Goal: Task Accomplishment & Management: Manage account settings

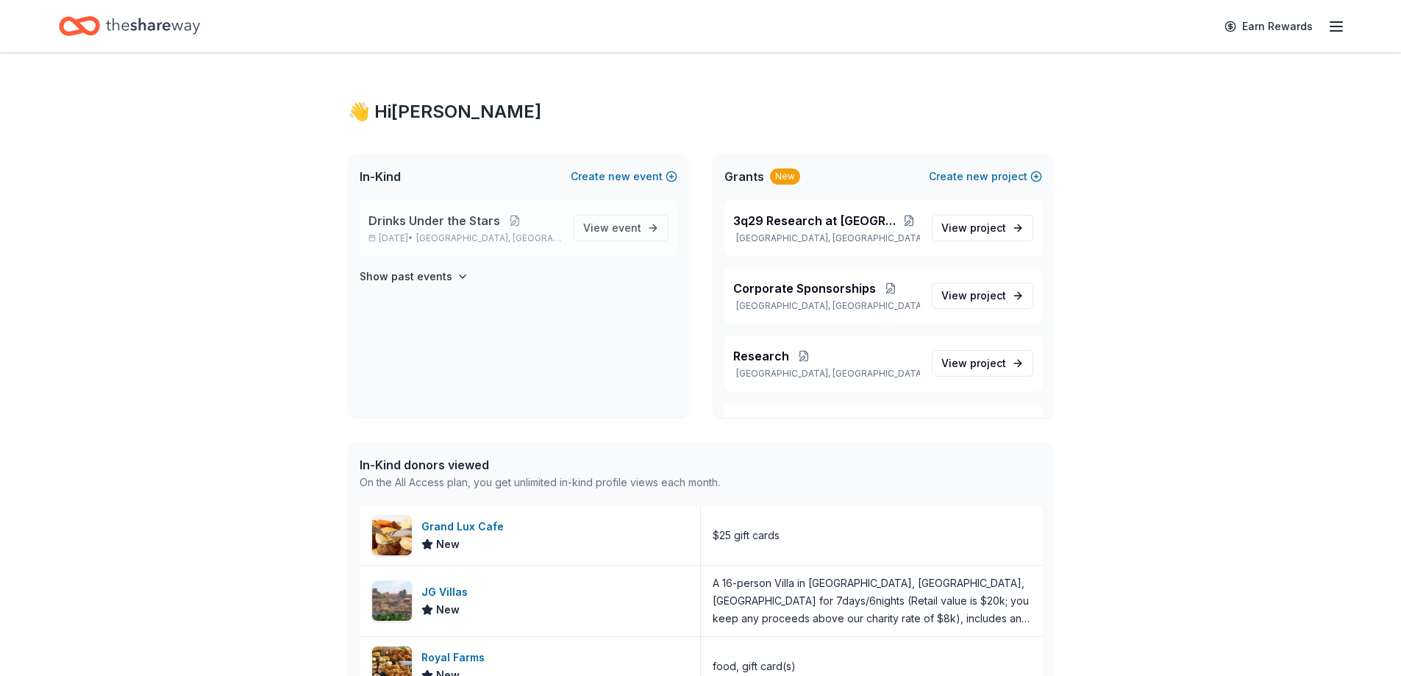
click at [478, 220] on span "Drinks Under the Stars" at bounding box center [435, 221] width 132 height 18
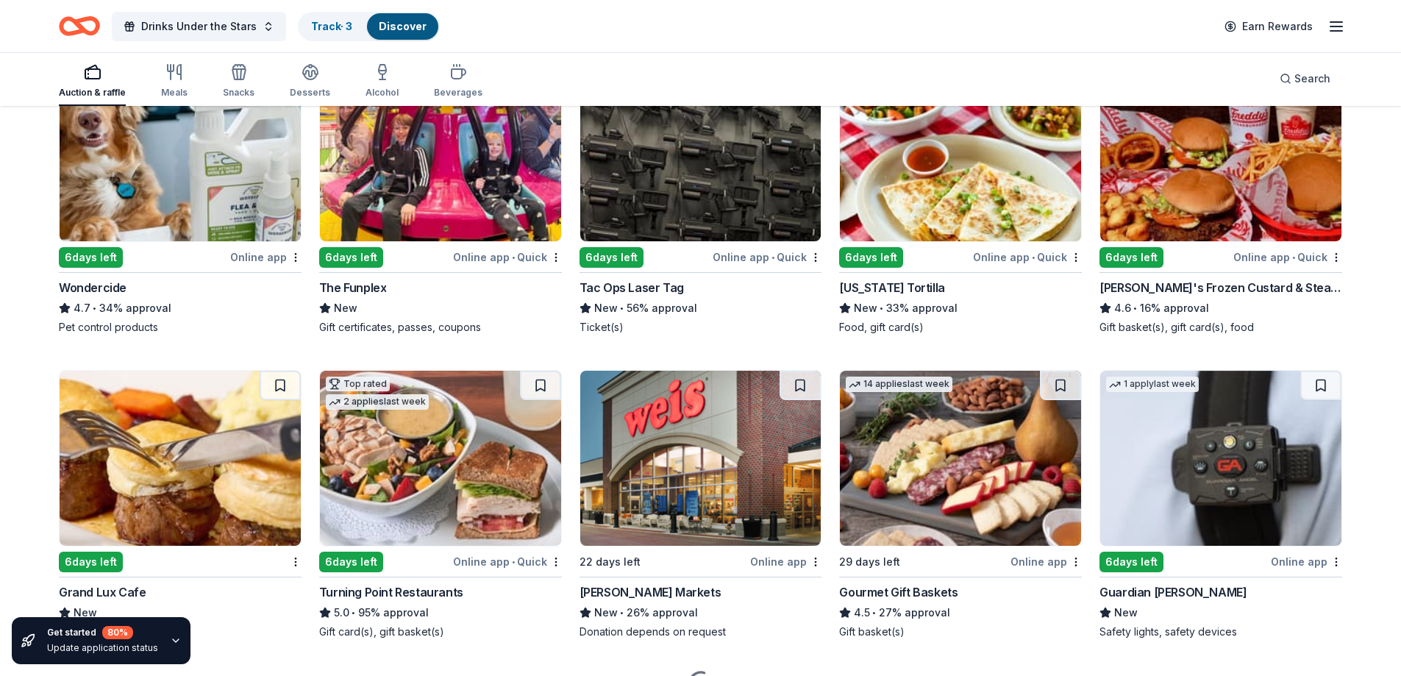
scroll to position [910, 0]
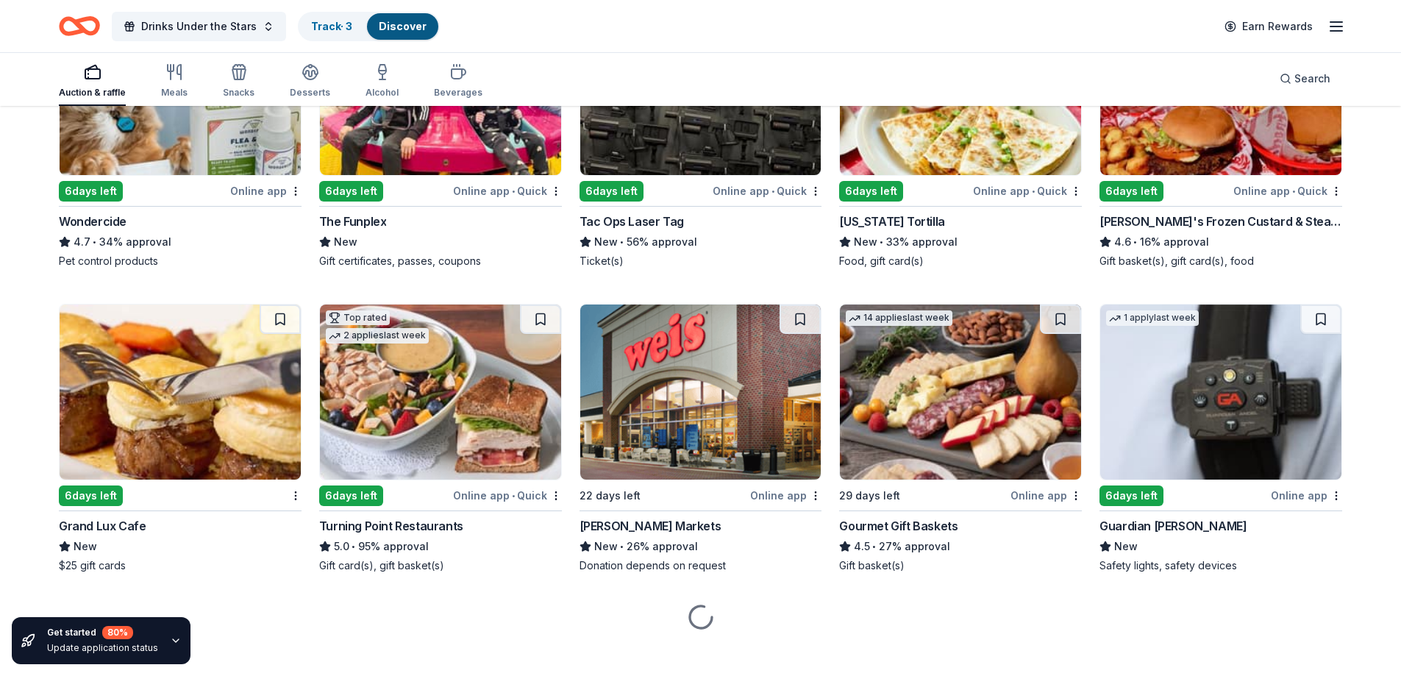
click at [886, 517] on div "Gourmet Gift Baskets" at bounding box center [898, 526] width 118 height 18
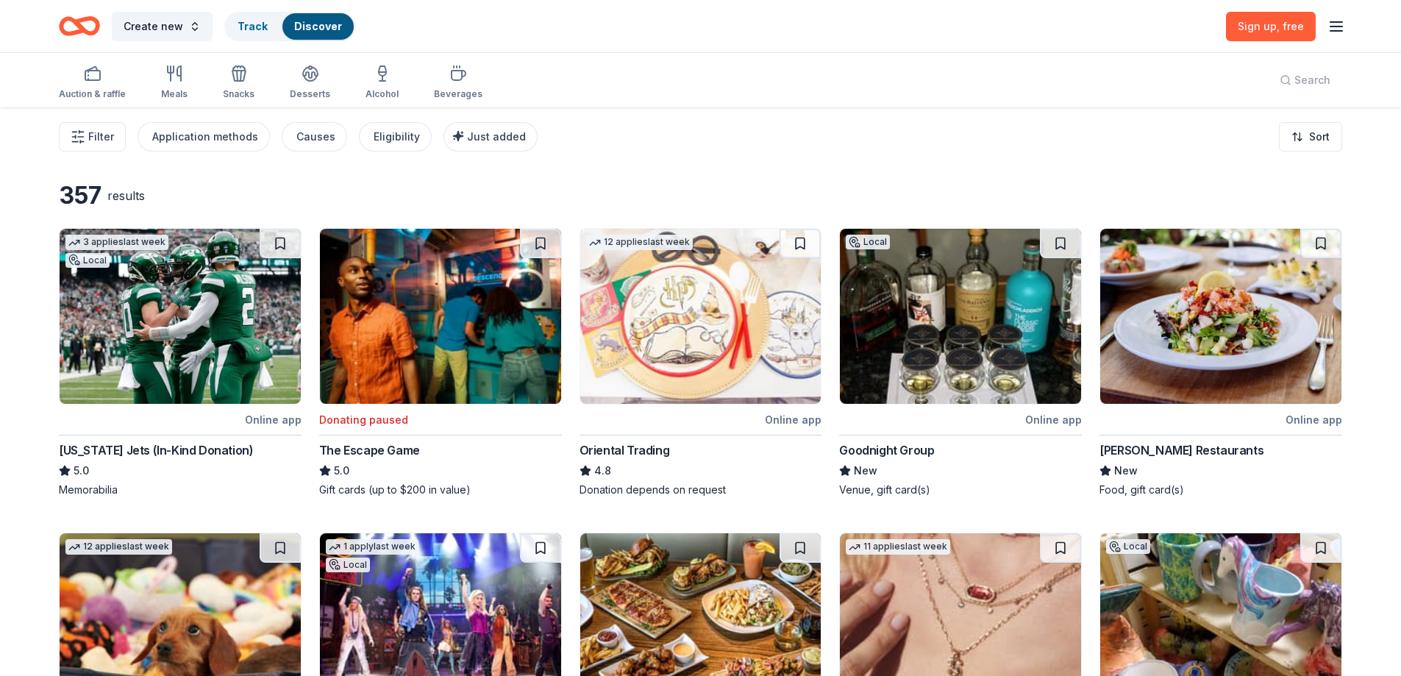
click at [1337, 31] on line "button" at bounding box center [1337, 31] width 12 height 0
click at [1166, 140] on button "Log in" at bounding box center [1154, 144] width 34 height 18
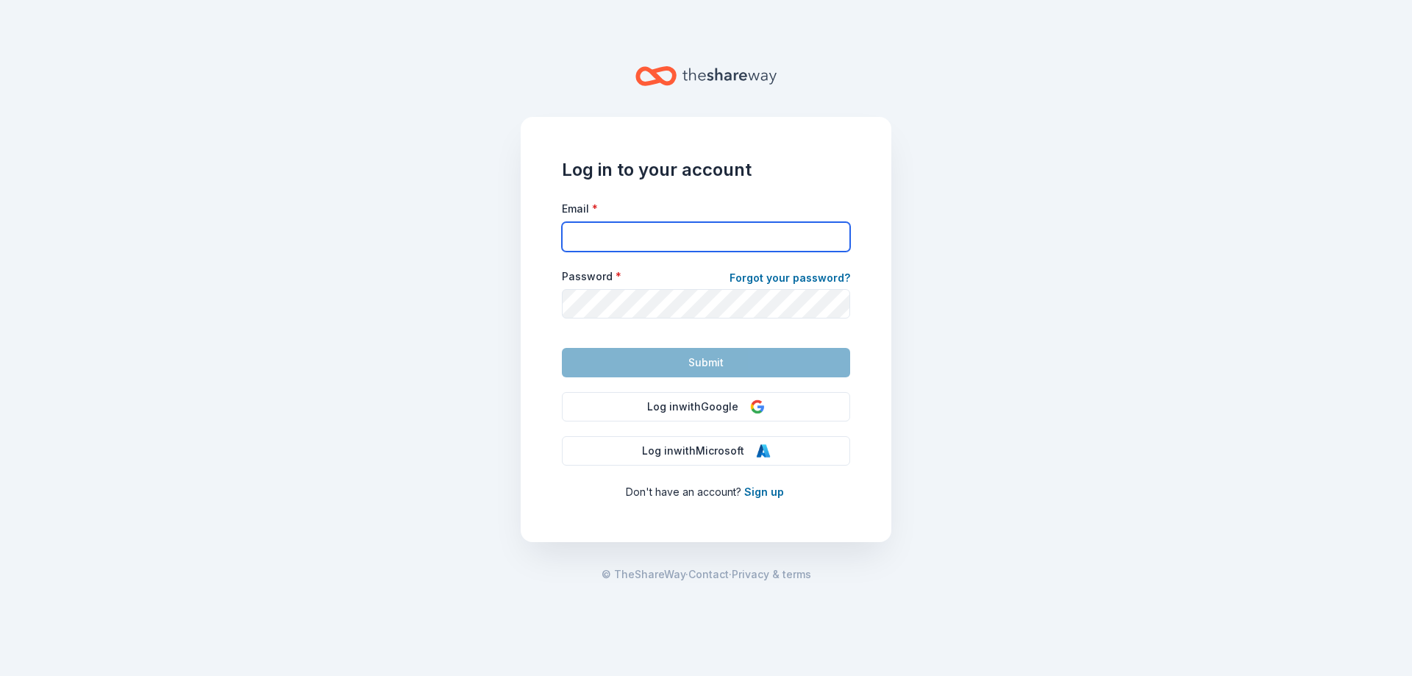
type input "[PERSON_NAME][EMAIL_ADDRESS][DOMAIN_NAME]"
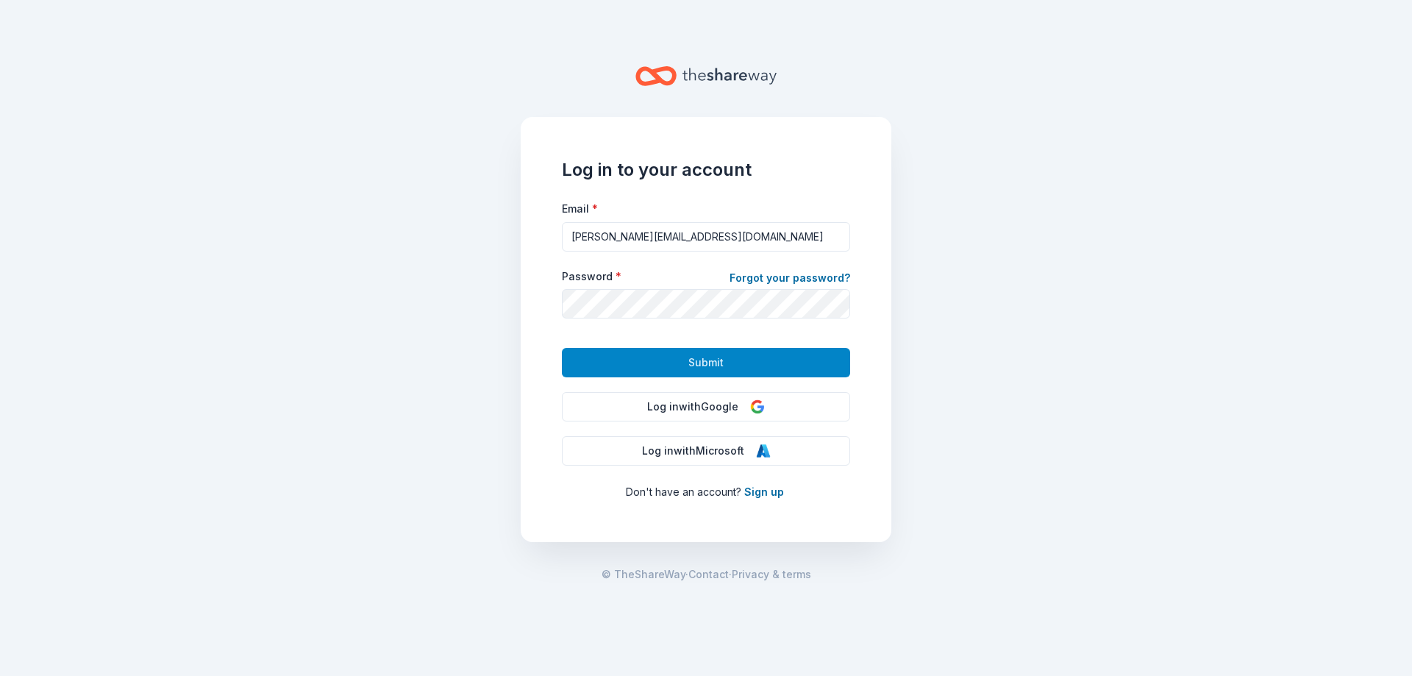
click at [743, 364] on button "Submit" at bounding box center [706, 362] width 288 height 29
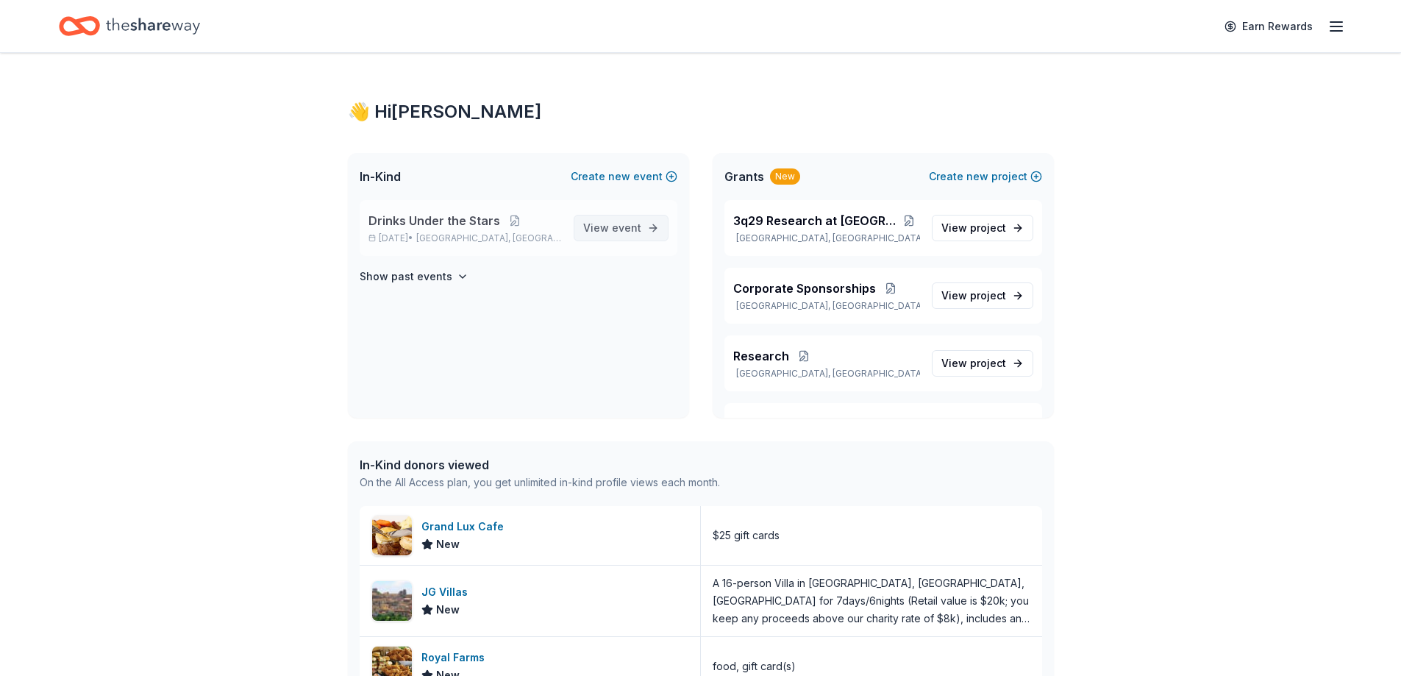
click at [637, 228] on span "event" at bounding box center [626, 227] width 29 height 13
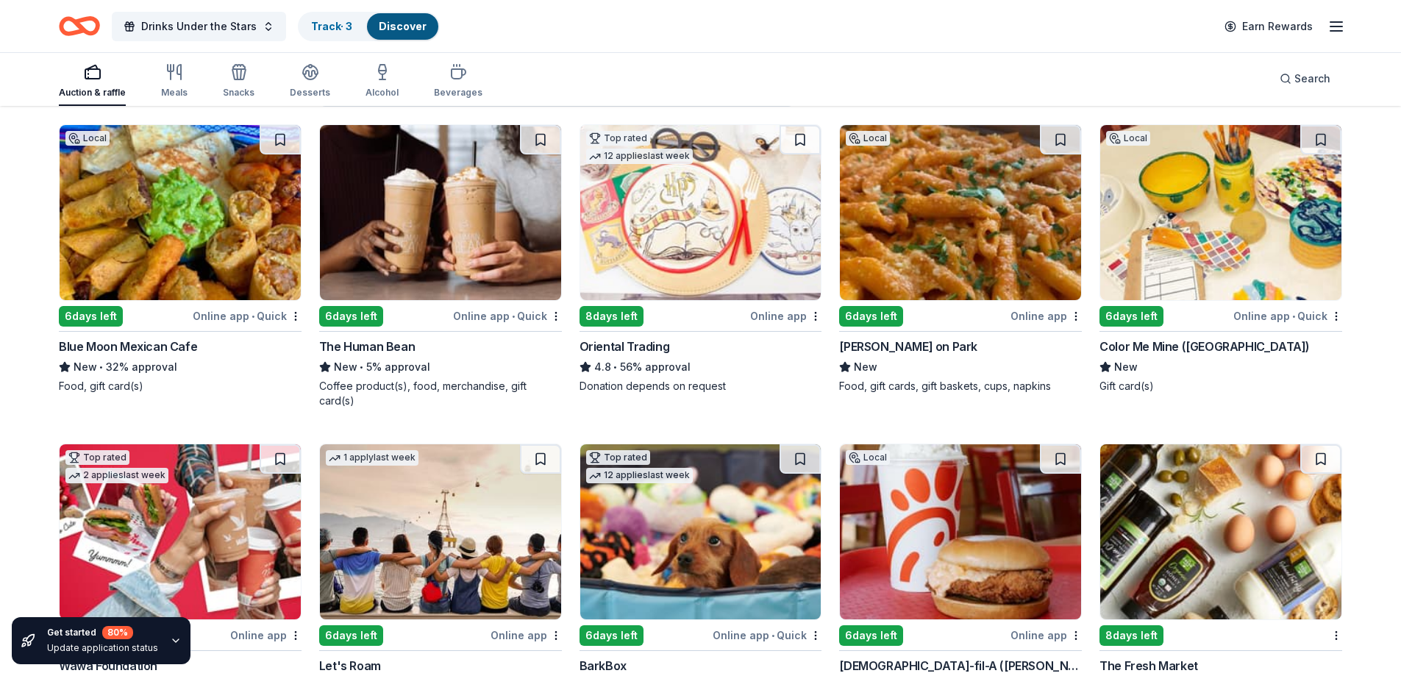
scroll to position [416, 0]
